Goal: Task Accomplishment & Management: Manage account settings

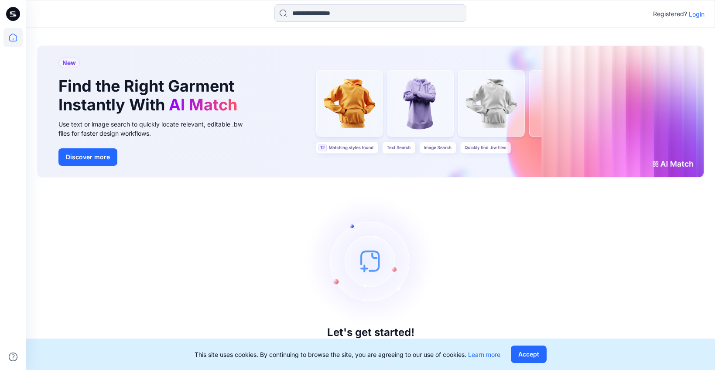
click at [693, 14] on p "Login" at bounding box center [697, 14] width 16 height 9
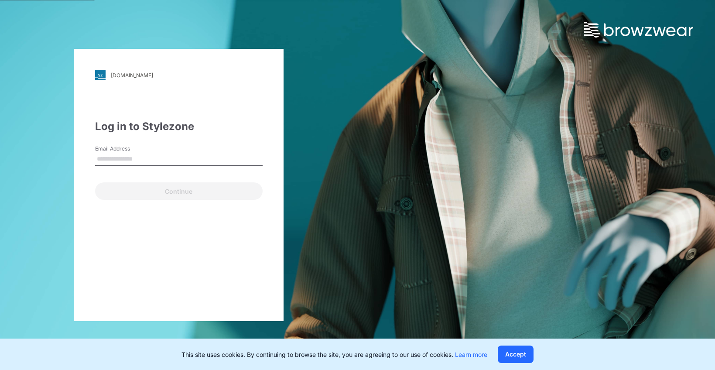
click at [134, 152] on label "Email Address" at bounding box center [125, 149] width 61 height 8
click at [134, 153] on input "Email Address" at bounding box center [178, 159] width 167 height 13
type input "**********"
click at [95, 182] on button "Continue" at bounding box center [178, 190] width 167 height 17
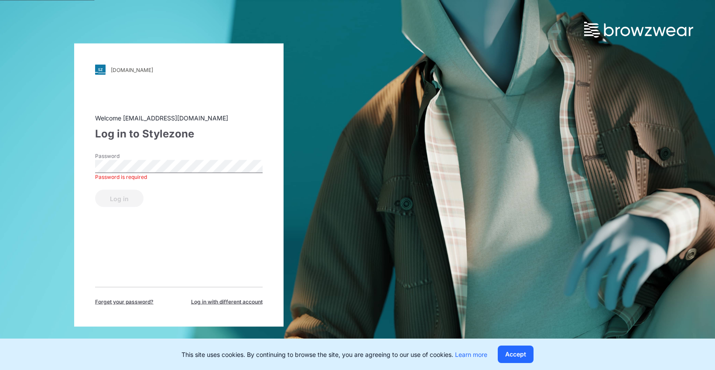
click at [178, 134] on div "Log in to Stylezone" at bounding box center [178, 134] width 167 height 16
click at [190, 158] on div "Password Password is required" at bounding box center [178, 165] width 167 height 26
click at [139, 197] on button "Log in" at bounding box center [119, 198] width 48 height 17
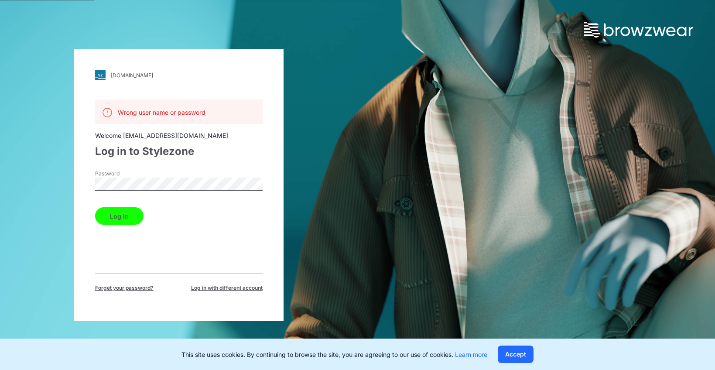
click at [175, 177] on div "Password" at bounding box center [178, 183] width 167 height 26
click at [242, 289] on span "Log in with different account" at bounding box center [227, 288] width 72 height 8
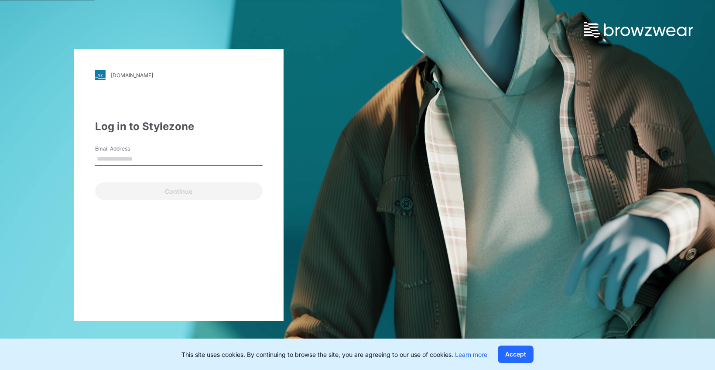
click at [174, 156] on input "Email Address" at bounding box center [178, 159] width 167 height 13
type input "**********"
click at [95, 182] on button "Continue" at bounding box center [178, 190] width 167 height 17
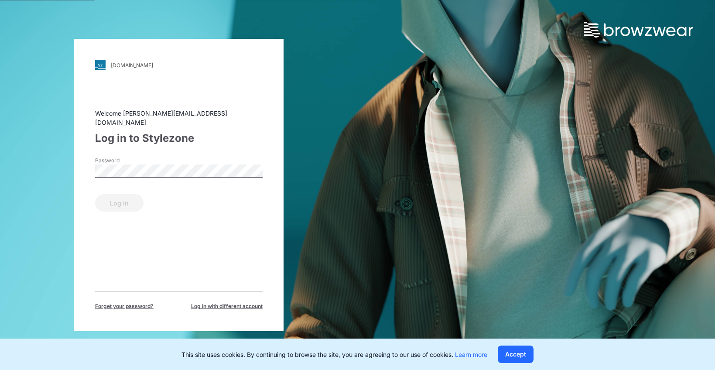
click at [201, 158] on div "Password" at bounding box center [178, 170] width 167 height 26
click at [95, 194] on button "Log in" at bounding box center [119, 202] width 48 height 17
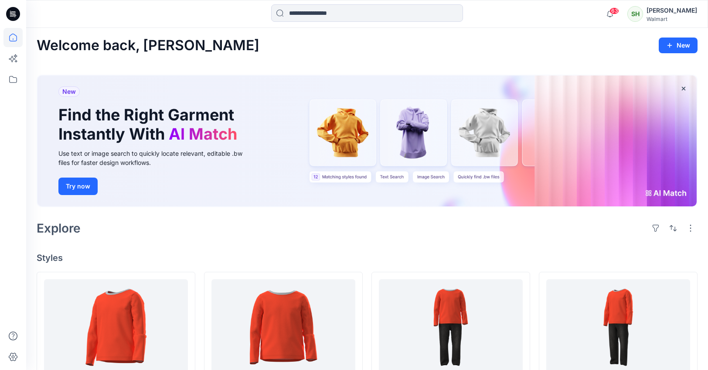
scroll to position [2, 0]
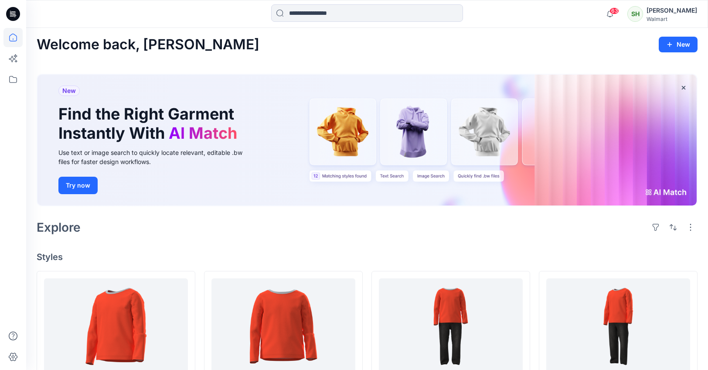
click at [4, 91] on div at bounding box center [12, 199] width 19 height 342
click at [8, 82] on icon at bounding box center [12, 79] width 19 height 19
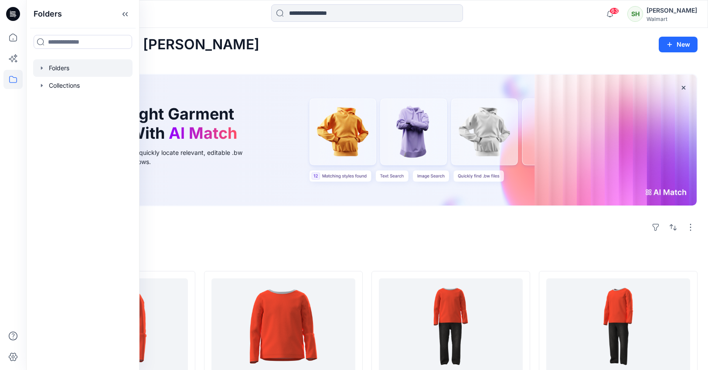
click at [40, 71] on icon "button" at bounding box center [41, 68] width 7 height 7
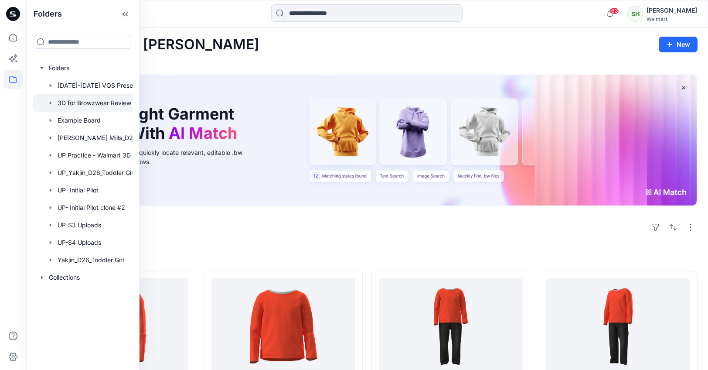
click at [48, 102] on icon "button" at bounding box center [50, 102] width 7 height 7
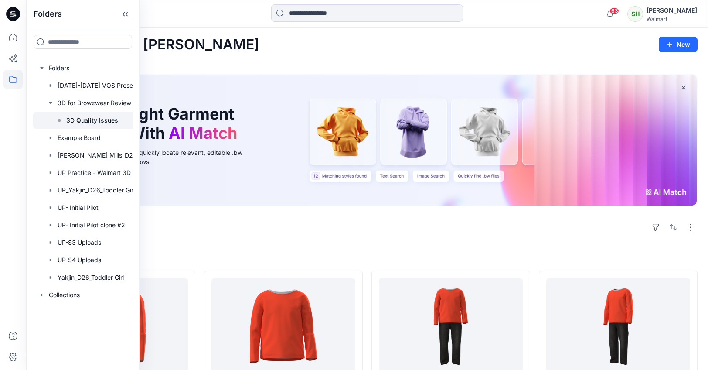
click at [94, 115] on p "3D Quality Issues" at bounding box center [92, 120] width 52 height 10
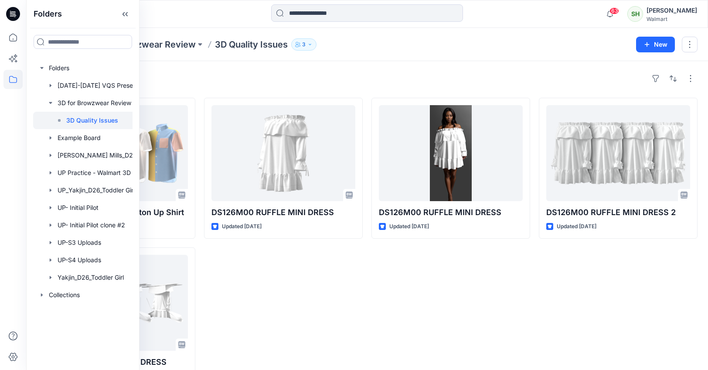
drag, startPoint x: 278, startPoint y: 68, endPoint x: 297, endPoint y: 45, distance: 29.4
click at [279, 68] on div "Styles WMB-3654-2026 SS Button Up Shirt Updated 4 months ago DS126M00 RUFFLE MI…" at bounding box center [367, 229] width 682 height 337
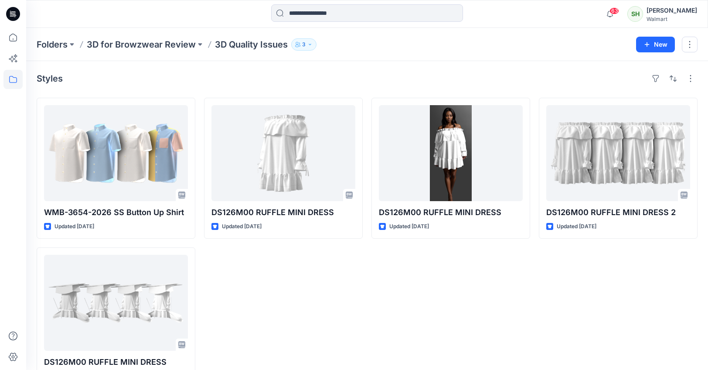
click at [299, 43] on icon "button" at bounding box center [297, 44] width 5 height 5
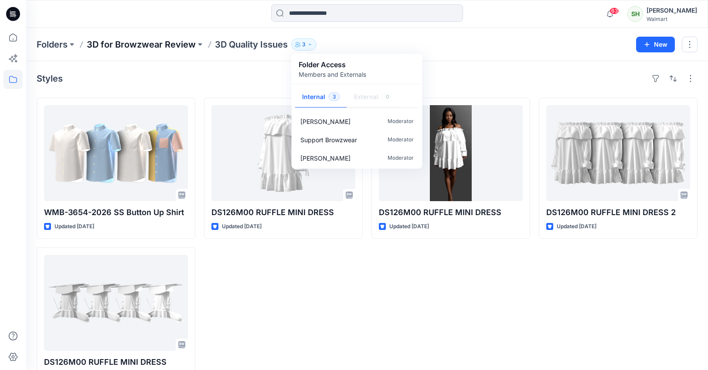
click at [171, 45] on p "3D for Browzwear Review" at bounding box center [141, 44] width 109 height 12
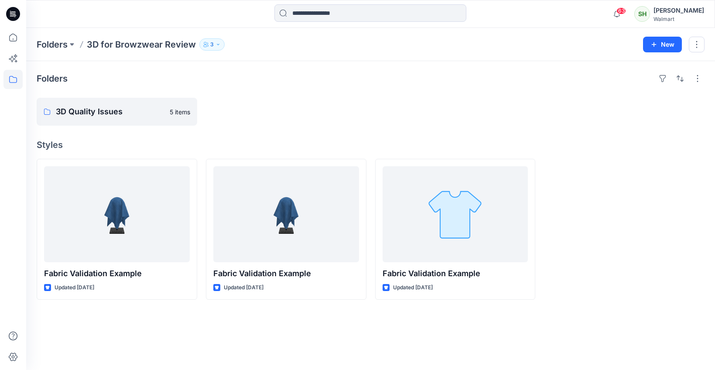
click at [212, 45] on p "3" at bounding box center [211, 45] width 3 height 10
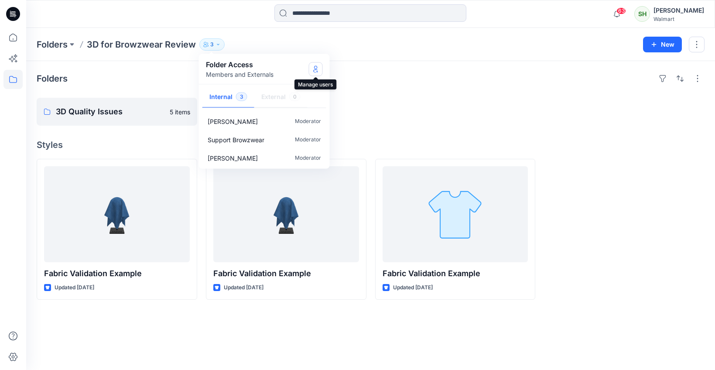
click at [318, 66] on icon "Manage Users" at bounding box center [315, 68] width 7 height 7
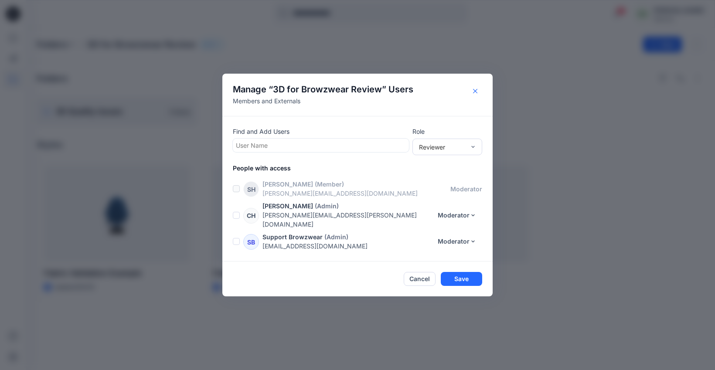
click at [481, 98] on button "Close" at bounding box center [475, 91] width 14 height 14
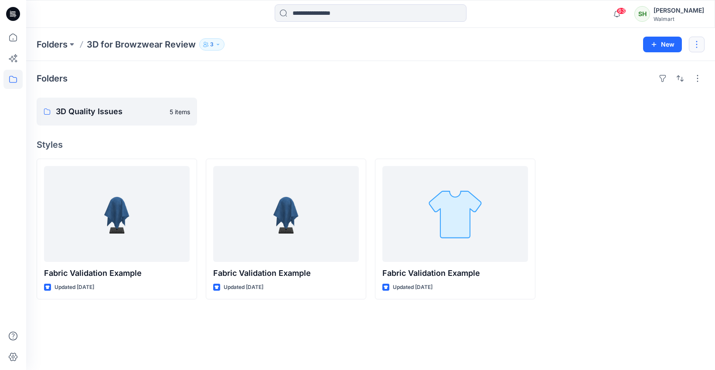
click at [706, 47] on div "Folders 3D for Browzwear Review 3 Folder Access Members and Externals Internal …" at bounding box center [370, 44] width 689 height 33
click at [701, 47] on button "button" at bounding box center [697, 45] width 16 height 16
click at [682, 66] on button "Edit" at bounding box center [656, 66] width 94 height 16
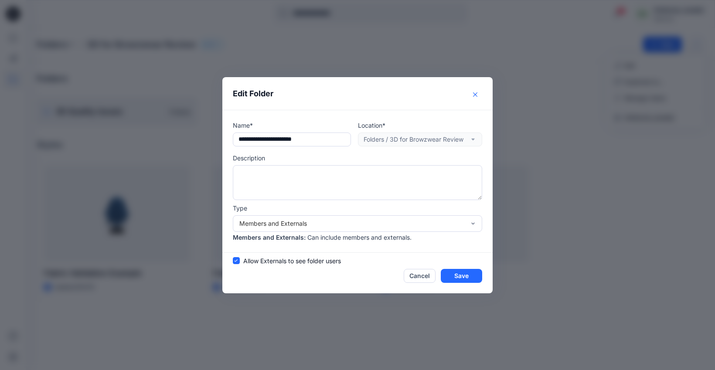
click at [479, 96] on button "Close" at bounding box center [475, 95] width 14 height 14
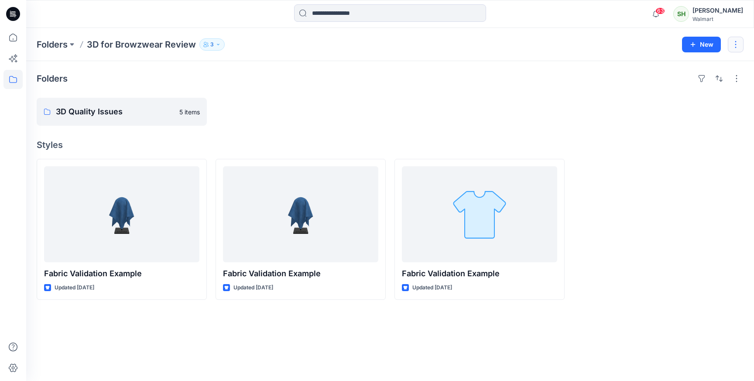
click at [714, 45] on button "button" at bounding box center [735, 45] width 16 height 16
click at [687, 60] on button "Edit" at bounding box center [694, 66] width 94 height 16
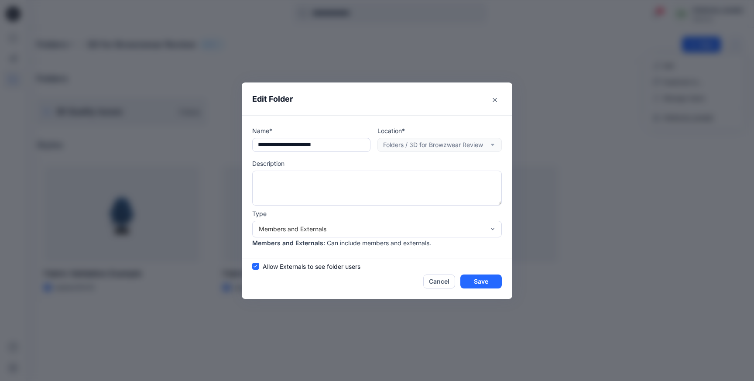
click at [284, 266] on span "Allow Externals to see folder users" at bounding box center [312, 266] width 98 height 9
click at [284, 268] on span "Allow Externals to see folder users" at bounding box center [312, 266] width 98 height 9
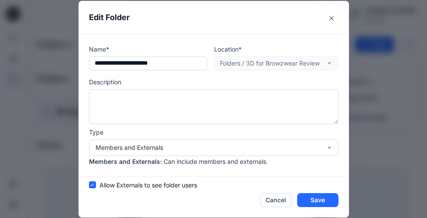
click at [316, 77] on p "Description" at bounding box center [213, 81] width 249 height 9
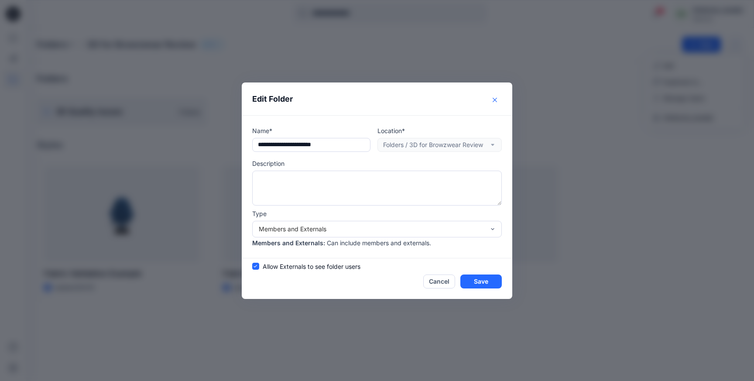
click at [491, 95] on button "Close" at bounding box center [495, 100] width 14 height 14
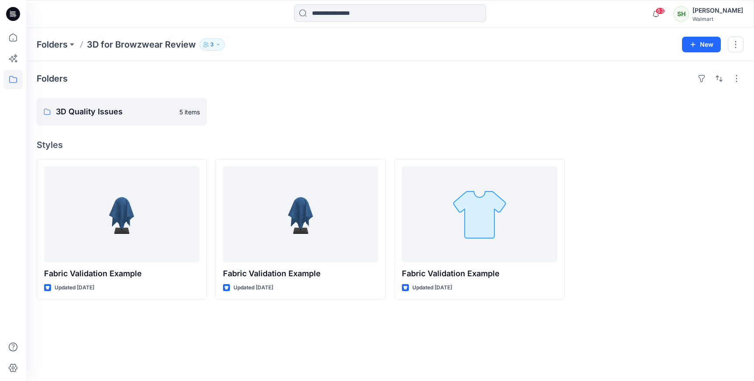
click at [215, 41] on button "3" at bounding box center [211, 44] width 25 height 12
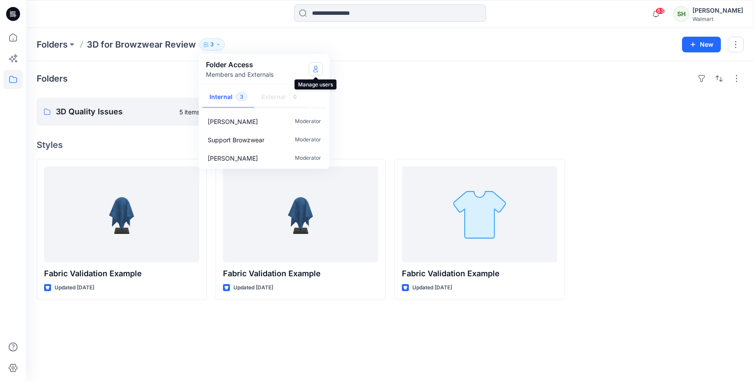
click at [314, 67] on icon "Manage Users" at bounding box center [315, 68] width 3 height 7
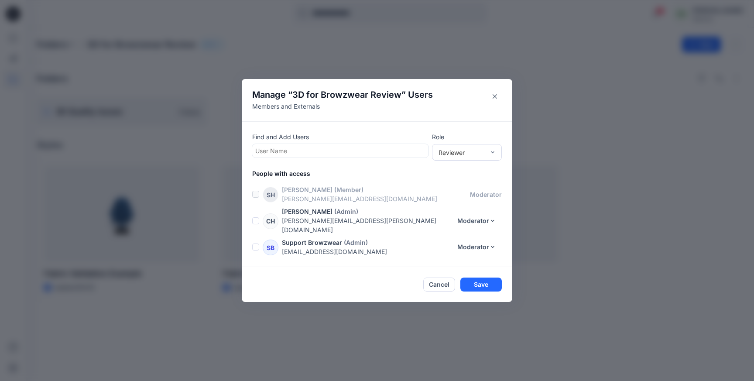
drag, startPoint x: 496, startPoint y: 102, endPoint x: 291, endPoint y: 82, distance: 205.6
click at [487, 102] on section "Manage “ 3D for Browzwear Review ” Users Members and Externals Find and Add Use…" at bounding box center [377, 190] width 270 height 223
click at [495, 95] on button "Close" at bounding box center [495, 96] width 14 height 14
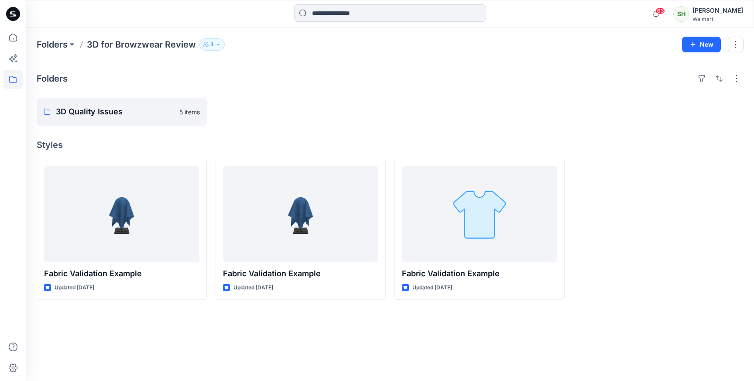
click at [220, 41] on button "3" at bounding box center [211, 44] width 25 height 12
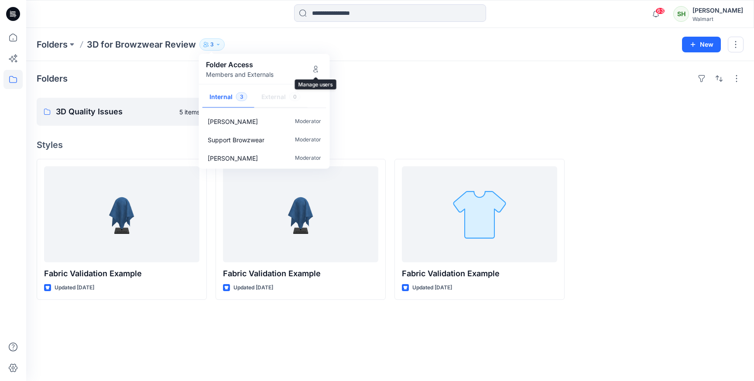
click at [636, 109] on div at bounding box center [658, 112] width 170 height 28
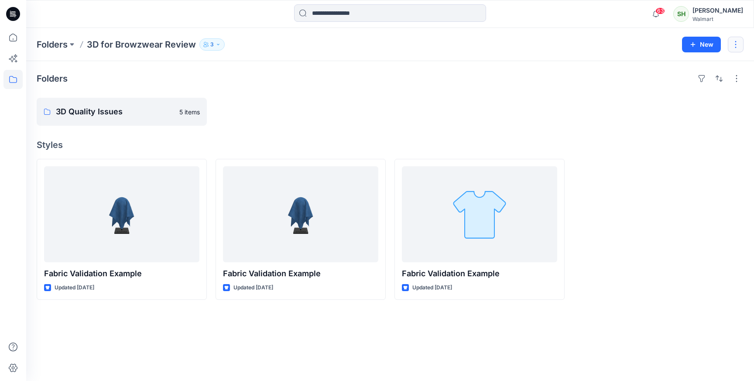
click at [714, 43] on button "button" at bounding box center [735, 45] width 16 height 16
click at [679, 68] on button "Edit" at bounding box center [694, 66] width 94 height 16
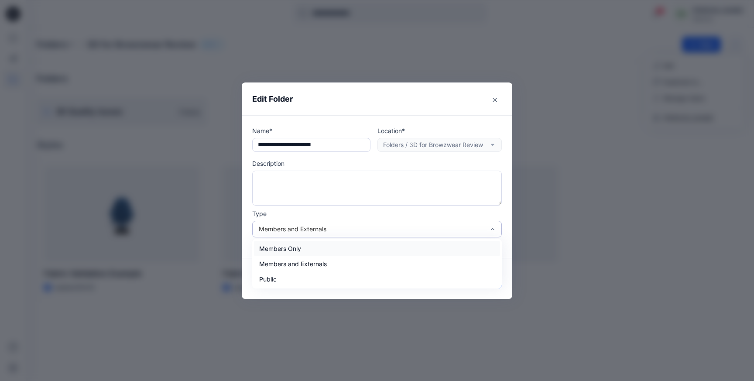
click at [340, 232] on div "Members and Externals" at bounding box center [372, 228] width 226 height 9
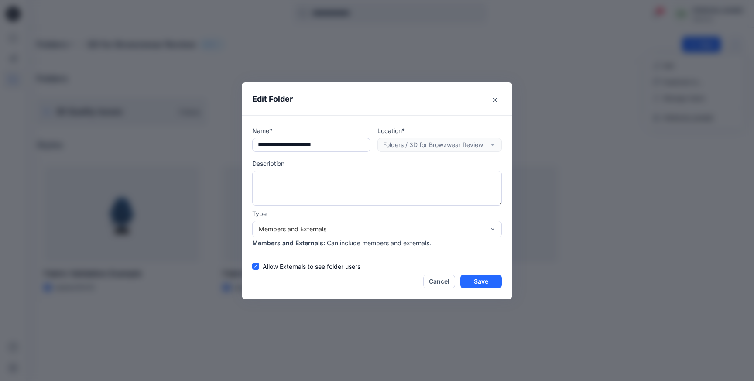
click at [358, 213] on p "Type" at bounding box center [376, 213] width 249 height 9
click at [275, 263] on span "Allow Externals to see folder users" at bounding box center [312, 266] width 98 height 9
click at [280, 266] on span "Allow Externals to see folder users" at bounding box center [312, 266] width 98 height 9
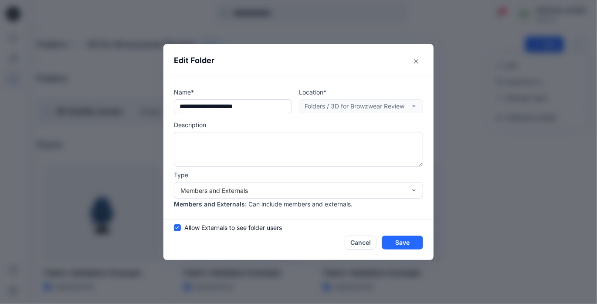
click at [241, 229] on span "Allow Externals to see folder users" at bounding box center [233, 227] width 98 height 9
click at [241, 228] on span "Allow Externals to see folder users" at bounding box center [233, 227] width 98 height 9
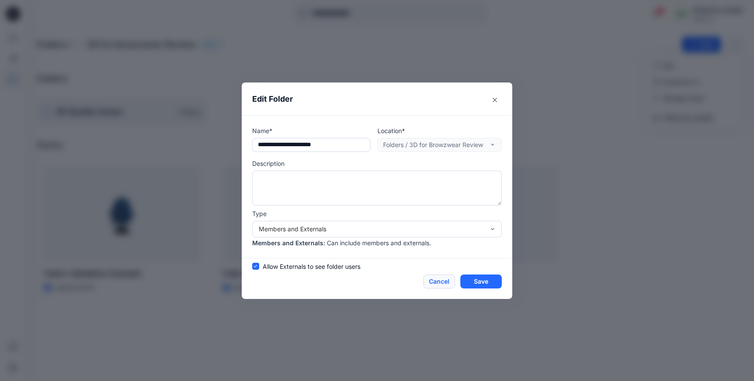
click at [439, 282] on button "Cancel" at bounding box center [439, 281] width 32 height 14
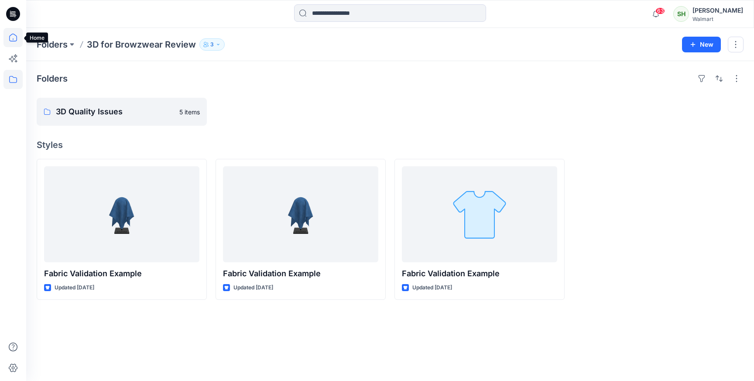
drag, startPoint x: 8, startPoint y: 35, endPoint x: 20, endPoint y: 35, distance: 12.2
click at [7, 35] on icon at bounding box center [12, 37] width 19 height 19
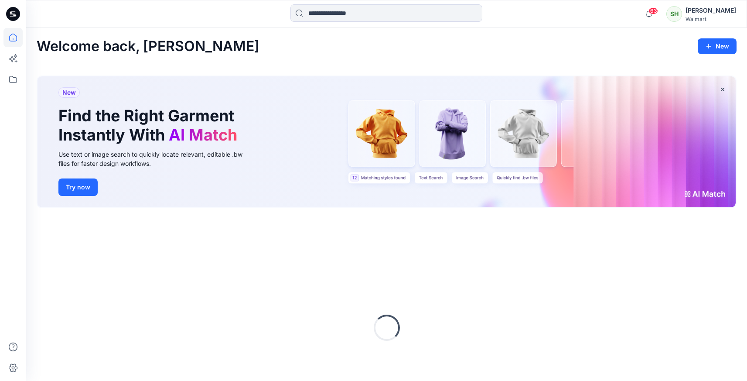
drag, startPoint x: 702, startPoint y: 49, endPoint x: 697, endPoint y: 51, distance: 5.7
click at [702, 49] on button "New" at bounding box center [717, 46] width 39 height 16
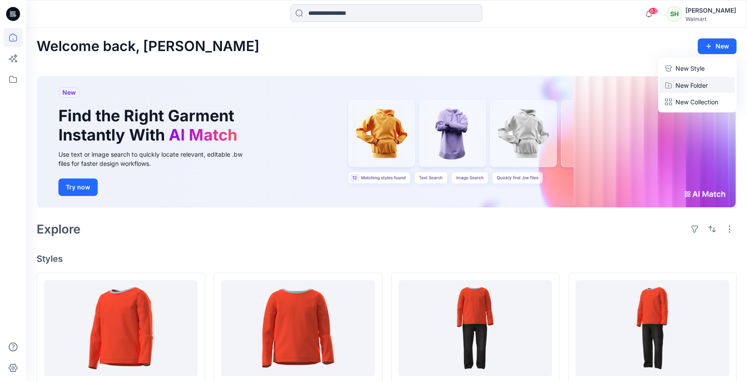
click at [713, 84] on button "New Folder" at bounding box center [697, 85] width 75 height 16
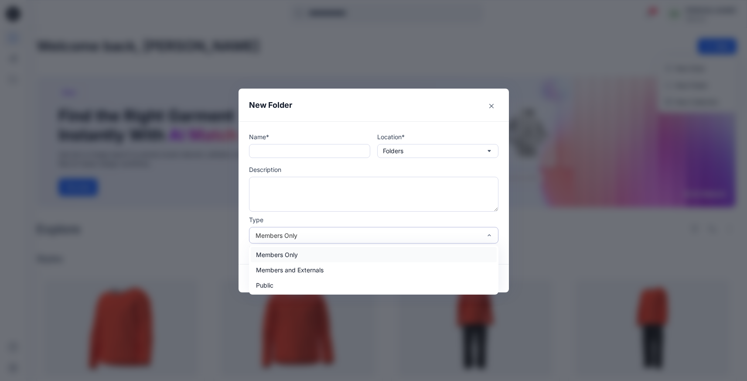
click at [458, 237] on div "Members Only" at bounding box center [369, 235] width 226 height 9
click at [321, 270] on div "Members and Externals" at bounding box center [374, 269] width 246 height 15
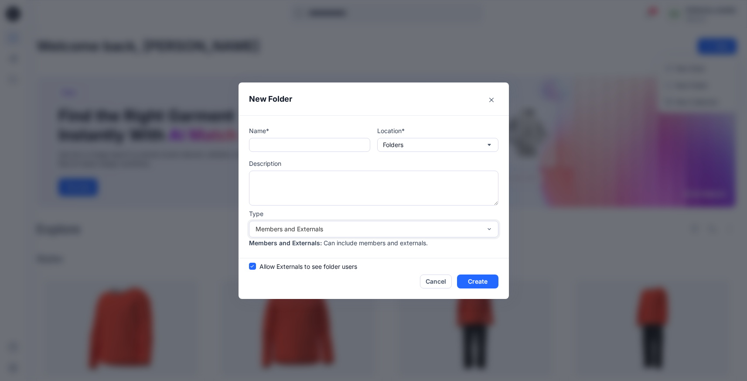
click at [289, 264] on span "Allow Externals to see folder users" at bounding box center [308, 266] width 98 height 9
click at [290, 265] on span "Allow Externals to see folder users" at bounding box center [308, 266] width 98 height 9
click at [300, 264] on span "Allow Externals to see folder users" at bounding box center [308, 266] width 98 height 9
drag, startPoint x: 504, startPoint y: 98, endPoint x: 497, endPoint y: 100, distance: 6.8
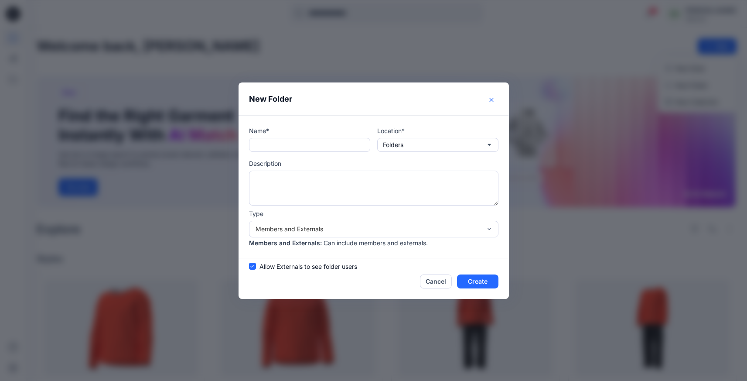
click at [503, 98] on header "New Folder" at bounding box center [374, 98] width 270 height 33
click at [494, 99] on icon "Close" at bounding box center [491, 100] width 4 height 4
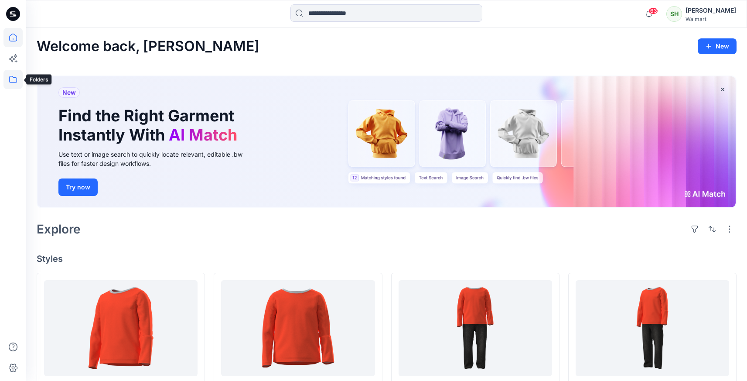
drag, startPoint x: 7, startPoint y: 79, endPoint x: 18, endPoint y: 80, distance: 10.5
click at [7, 79] on icon at bounding box center [12, 79] width 19 height 19
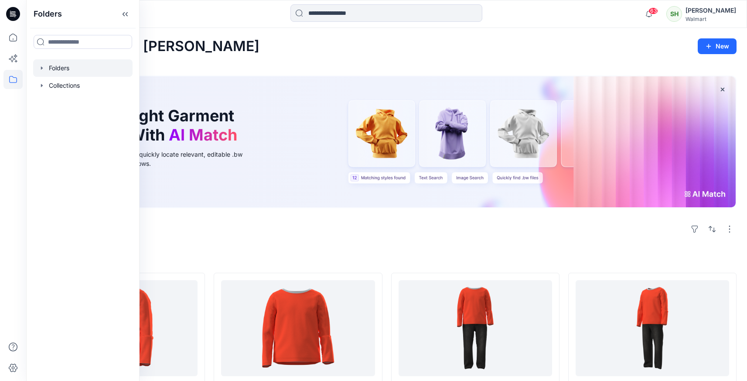
click at [38, 63] on div at bounding box center [82, 67] width 99 height 17
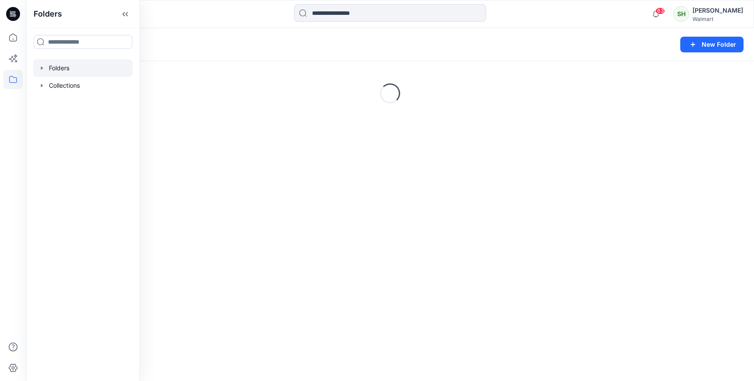
click at [41, 68] on icon "button" at bounding box center [42, 67] width 2 height 3
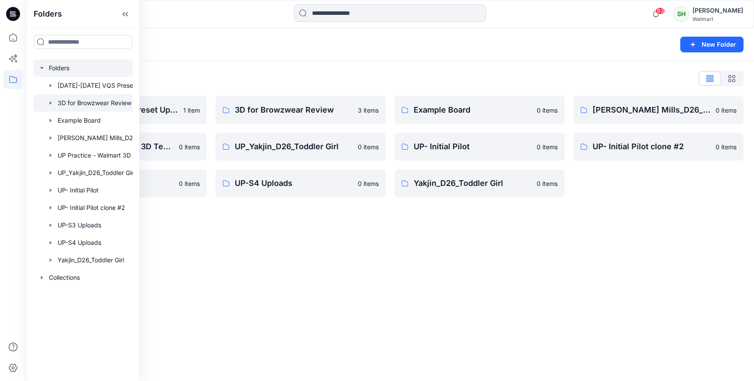
drag, startPoint x: 78, startPoint y: 105, endPoint x: 85, endPoint y: 105, distance: 6.6
click at [78, 104] on div at bounding box center [94, 102] width 122 height 17
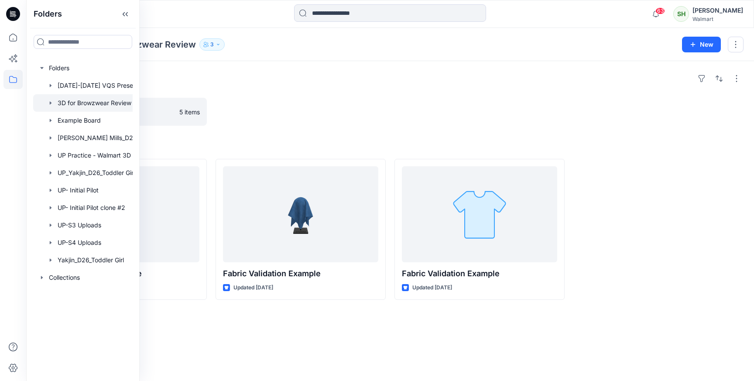
click at [295, 104] on div at bounding box center [300, 112] width 170 height 28
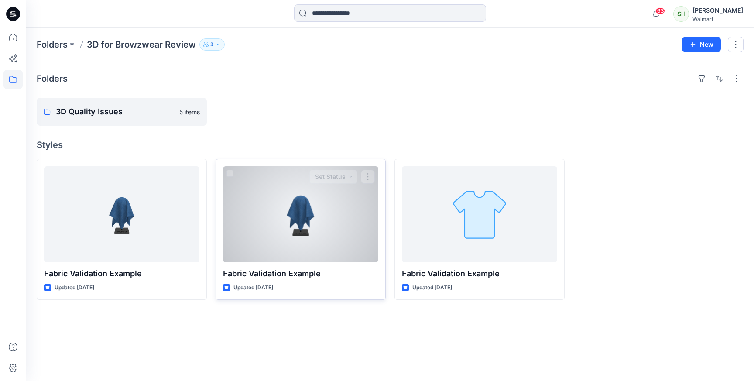
click at [299, 197] on div at bounding box center [300, 214] width 155 height 96
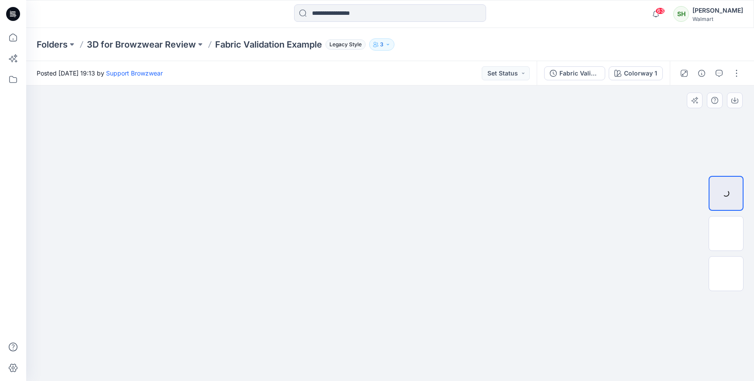
drag, startPoint x: 372, startPoint y: 268, endPoint x: 331, endPoint y: 185, distance: 92.8
click at [327, 127] on img at bounding box center [389, 127] width 283 height 0
click at [562, 75] on div "Fabric Validation Example" at bounding box center [579, 73] width 40 height 10
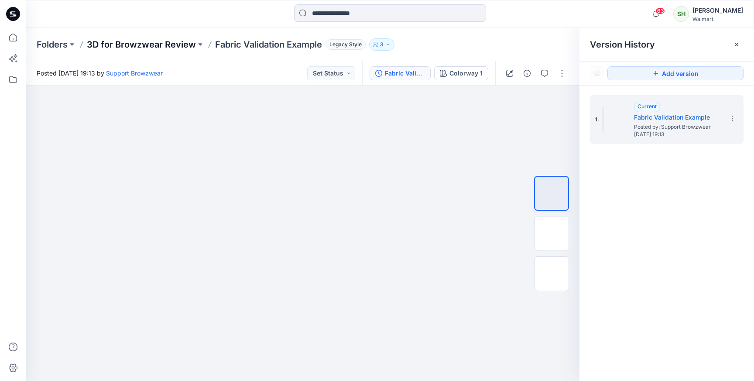
click at [189, 44] on p "3D for Browzwear Review" at bounding box center [141, 44] width 109 height 12
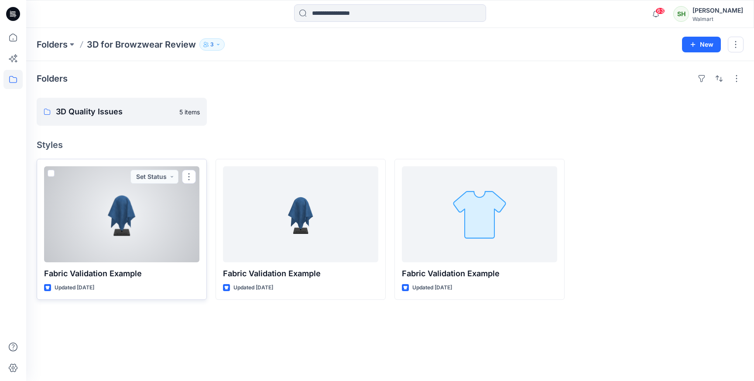
click at [155, 229] on div at bounding box center [121, 214] width 155 height 96
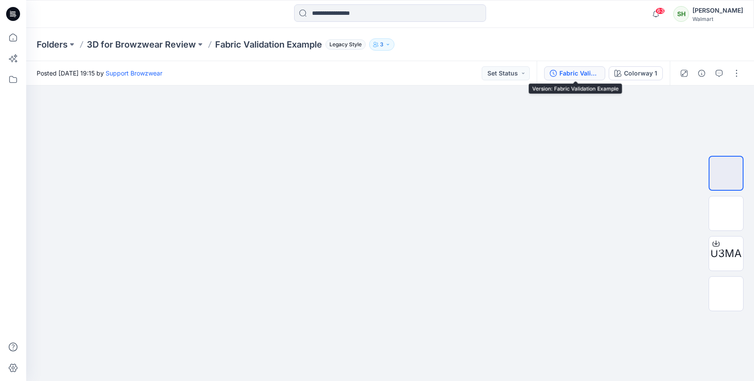
click at [574, 75] on div "Fabric Validation Example" at bounding box center [579, 73] width 40 height 10
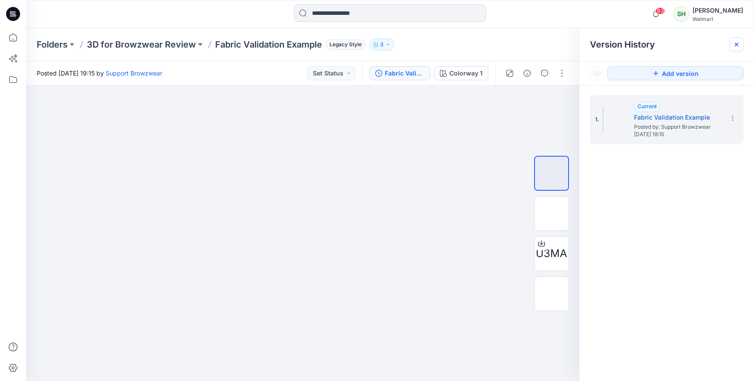
click at [714, 44] on div at bounding box center [736, 45] width 14 height 14
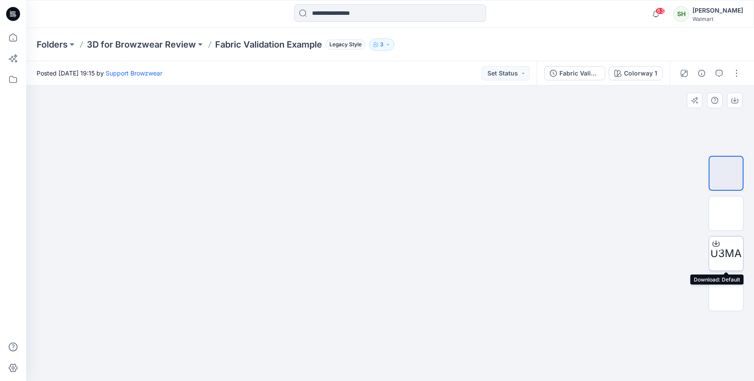
click at [713, 242] on icon at bounding box center [715, 243] width 7 height 7
click at [637, 296] on div at bounding box center [389, 232] width 727 height 295
click at [42, 44] on p "Folders" at bounding box center [52, 44] width 31 height 12
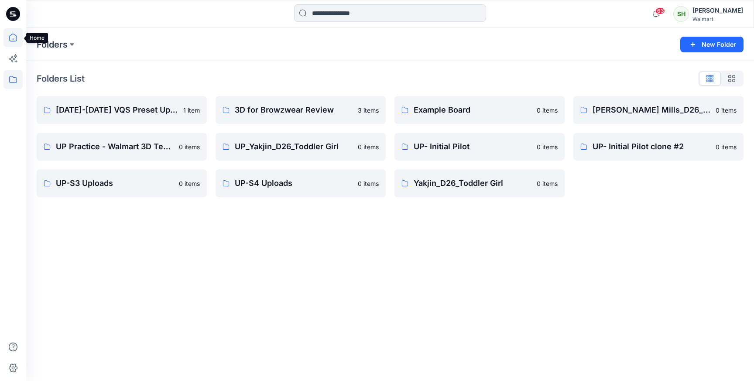
click at [18, 38] on icon at bounding box center [12, 37] width 19 height 19
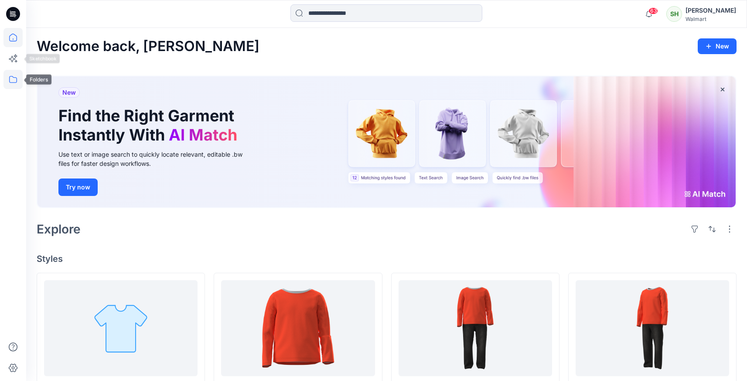
click at [14, 80] on icon at bounding box center [12, 79] width 19 height 19
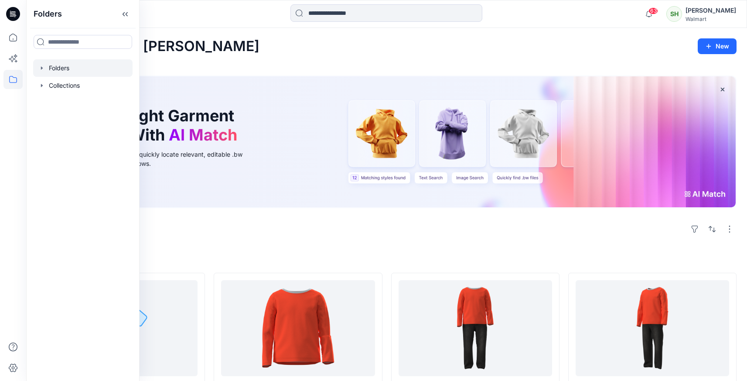
click at [43, 65] on icon "button" at bounding box center [41, 68] width 7 height 7
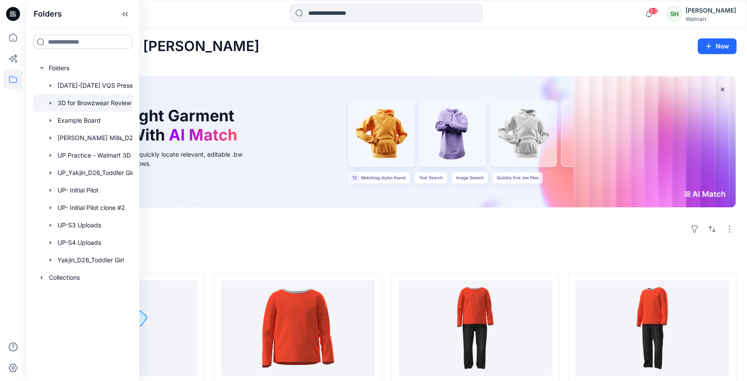
click at [68, 108] on div at bounding box center [94, 102] width 122 height 17
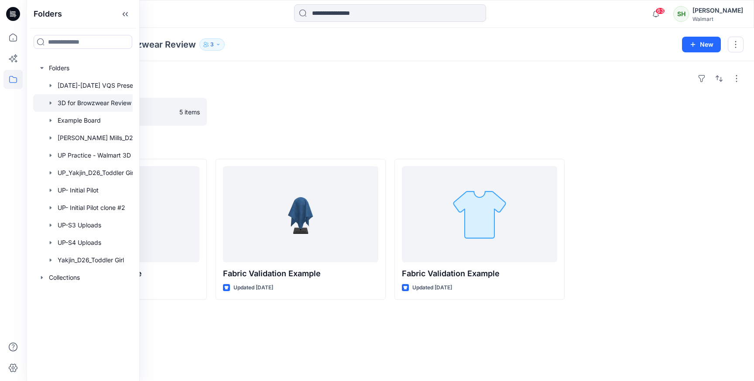
click at [363, 107] on div at bounding box center [300, 112] width 170 height 28
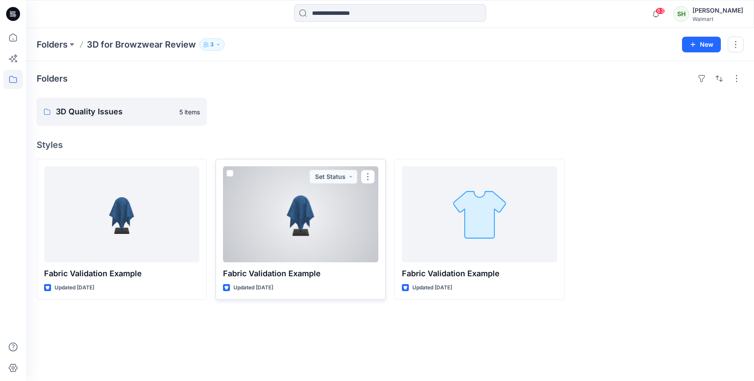
click at [314, 239] on div at bounding box center [300, 214] width 155 height 96
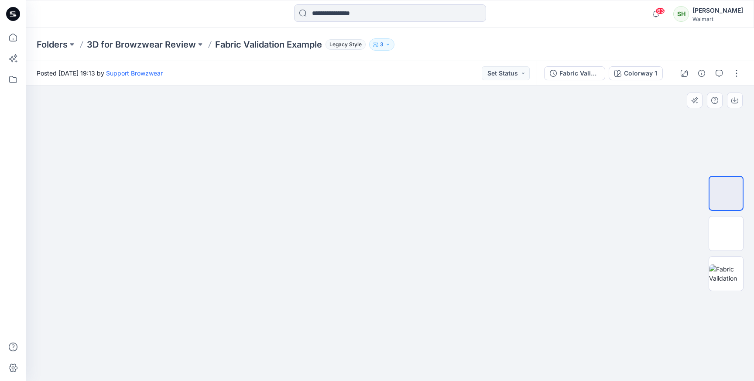
drag, startPoint x: 494, startPoint y: 208, endPoint x: 321, endPoint y: 217, distance: 172.5
click at [314, 218] on img at bounding box center [389, 254] width 283 height 254
click at [178, 44] on p "3D for Browzwear Review" at bounding box center [141, 44] width 109 height 12
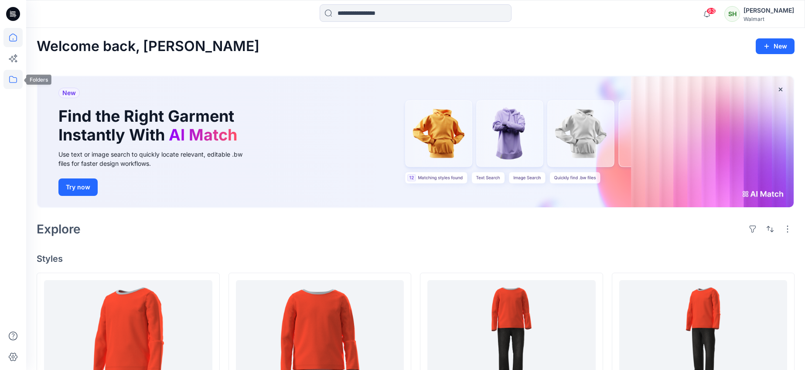
click at [6, 81] on icon at bounding box center [12, 79] width 19 height 19
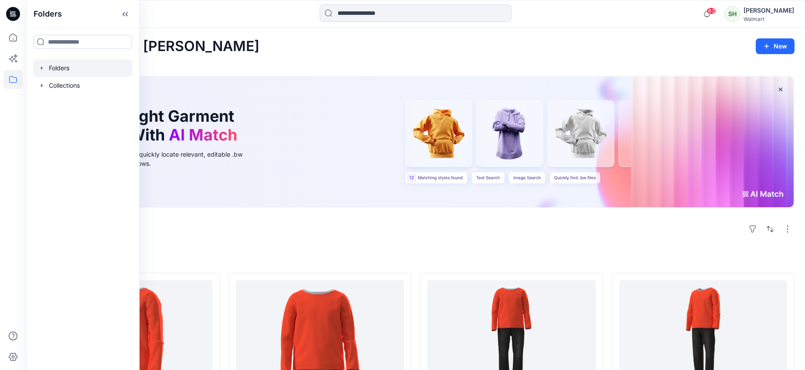
click at [39, 69] on icon "button" at bounding box center [41, 68] width 7 height 7
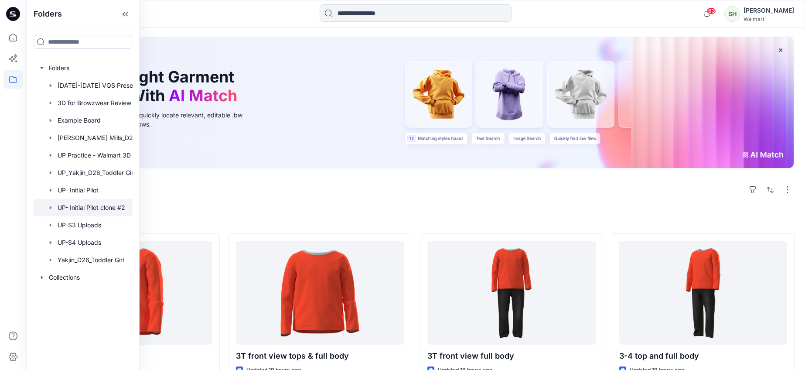
scroll to position [38, 0]
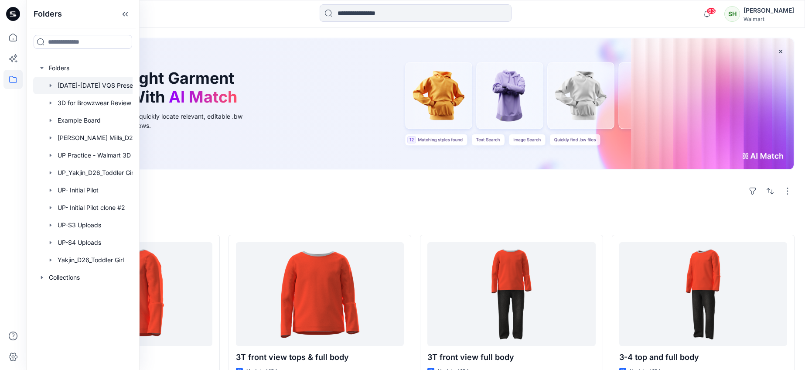
click at [70, 79] on div at bounding box center [94, 85] width 122 height 17
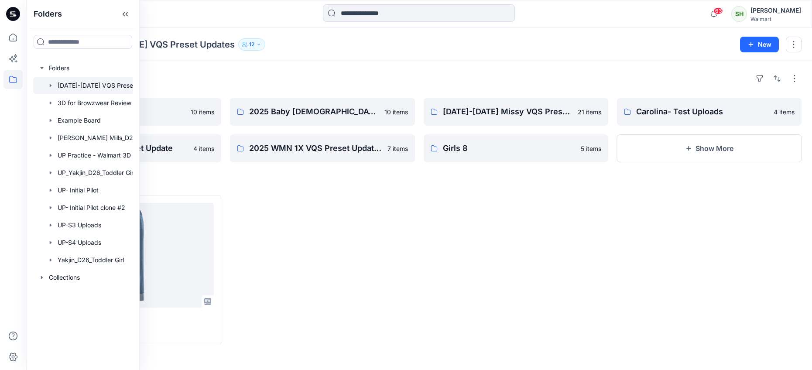
click at [534, 196] on div at bounding box center [515, 270] width 184 height 150
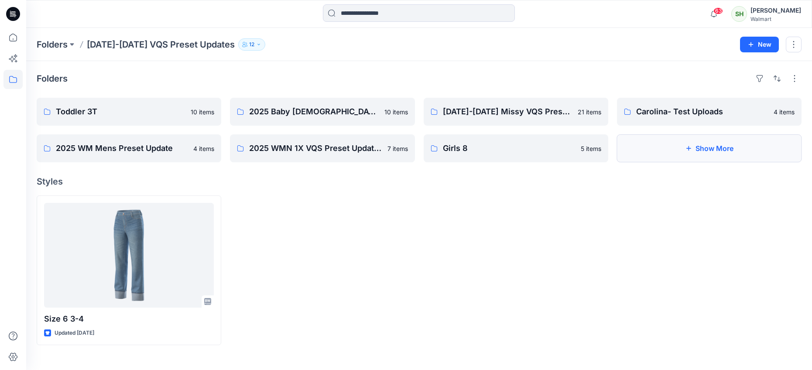
click at [724, 138] on button "Show More" at bounding box center [709, 148] width 184 height 28
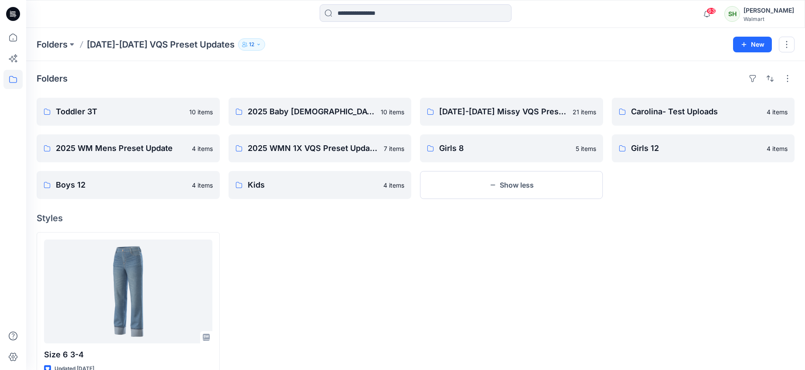
click at [300, 252] on div at bounding box center [319, 306] width 183 height 148
click at [522, 106] on p "2024-2025 Missy VQS Preset Updates Board" at bounding box center [510, 112] width 143 height 12
